Goal: Find specific page/section

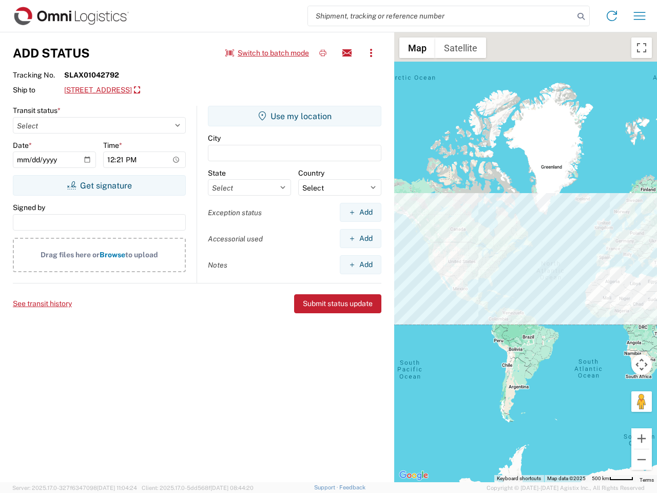
click at [441, 16] on input "search" at bounding box center [441, 16] width 266 height 20
click at [581, 16] on icon at bounding box center [581, 16] width 14 height 14
click at [612, 16] on icon at bounding box center [612, 16] width 16 height 16
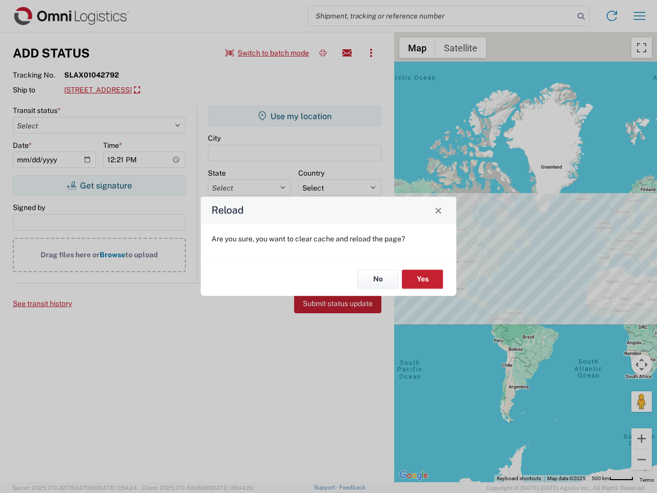
click at [640, 16] on div "Reload Are you sure, you want to clear cache and reload the page? No Yes" at bounding box center [328, 246] width 657 height 493
click at [267, 53] on div "Reload Are you sure, you want to clear cache and reload the page? No Yes" at bounding box center [328, 246] width 657 height 493
click at [323, 53] on div "Reload Are you sure, you want to clear cache and reload the page? No Yes" at bounding box center [328, 246] width 657 height 493
click at [347, 53] on div "Reload Are you sure, you want to clear cache and reload the page? No Yes" at bounding box center [328, 246] width 657 height 493
click at [371, 53] on div "Reload Are you sure, you want to clear cache and reload the page? No Yes" at bounding box center [328, 246] width 657 height 493
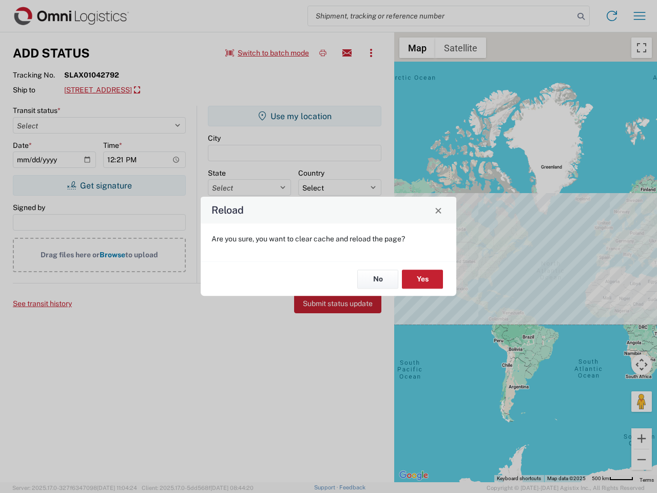
click at [138, 90] on div "Reload Are you sure, you want to clear cache and reload the page? No Yes" at bounding box center [328, 246] width 657 height 493
click at [99, 185] on div "Reload Are you sure, you want to clear cache and reload the page? No Yes" at bounding box center [328, 246] width 657 height 493
